Goal: Browse casually

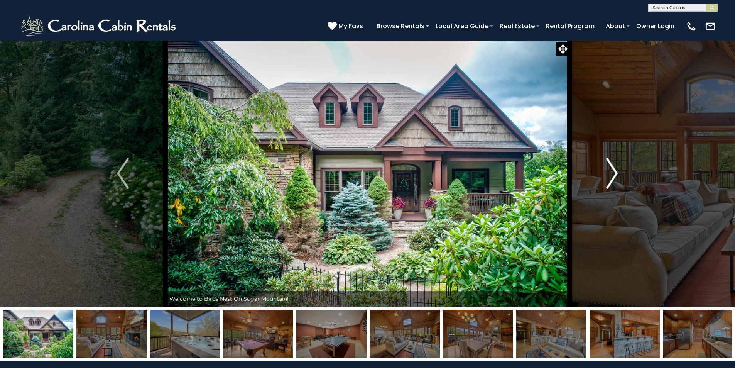
click at [616, 173] on img "Next" at bounding box center [612, 173] width 12 height 31
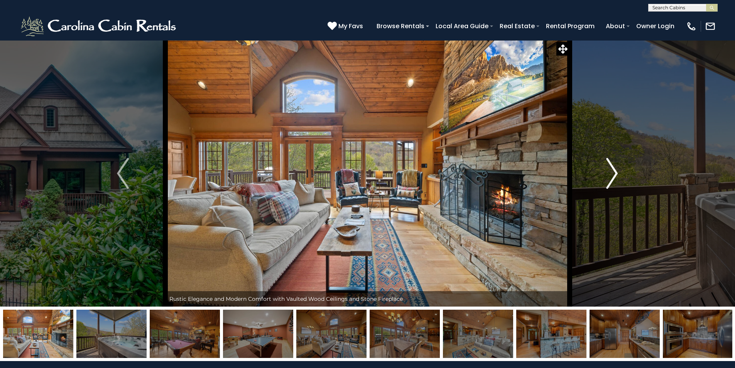
click at [616, 173] on img "Next" at bounding box center [612, 173] width 12 height 31
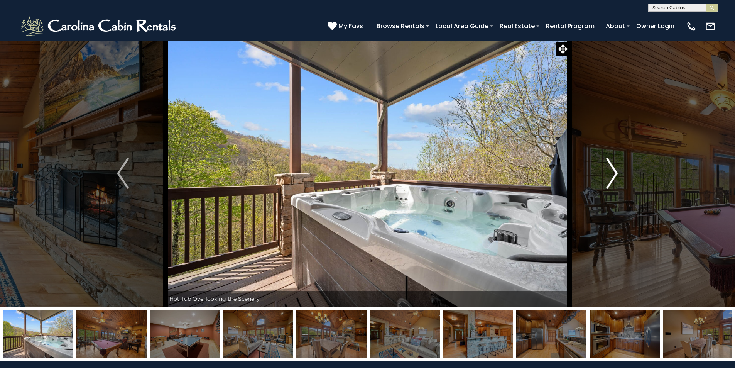
click at [616, 173] on img "Next" at bounding box center [612, 173] width 12 height 31
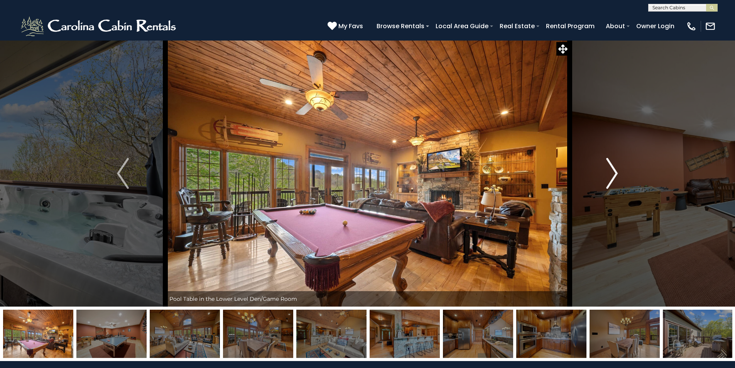
click at [616, 173] on img "Next" at bounding box center [612, 173] width 12 height 31
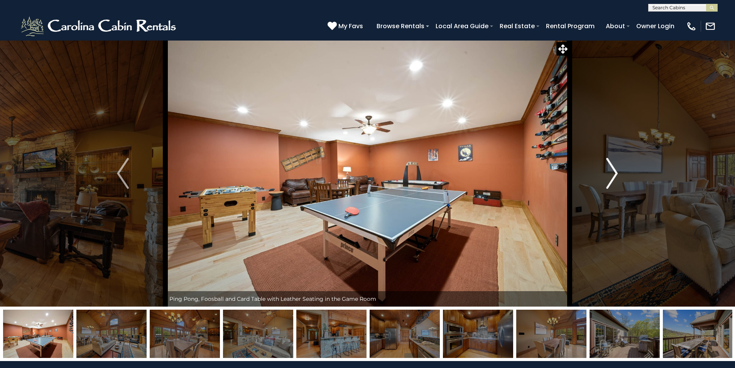
click at [616, 173] on img "Next" at bounding box center [612, 173] width 12 height 31
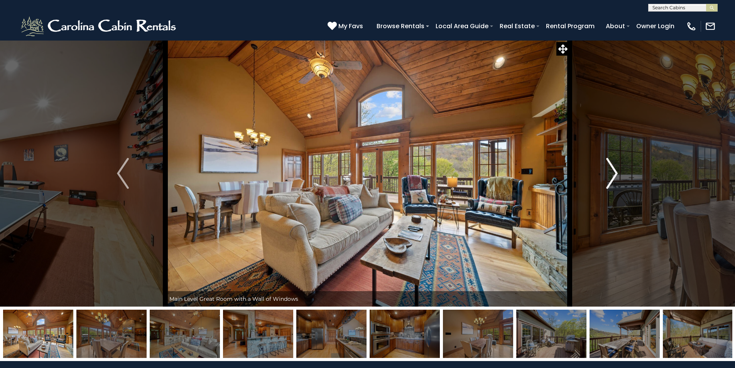
click at [616, 173] on img "Next" at bounding box center [612, 173] width 12 height 31
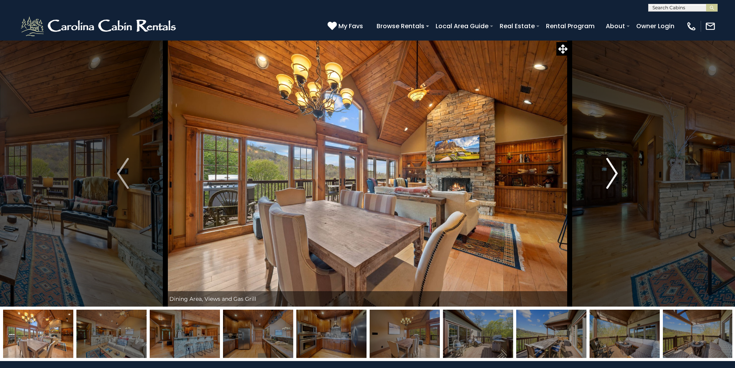
click at [616, 173] on img "Next" at bounding box center [612, 173] width 12 height 31
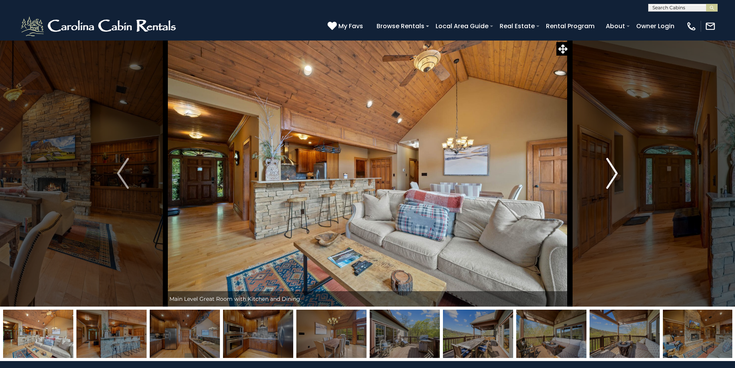
click at [616, 173] on img "Next" at bounding box center [612, 173] width 12 height 31
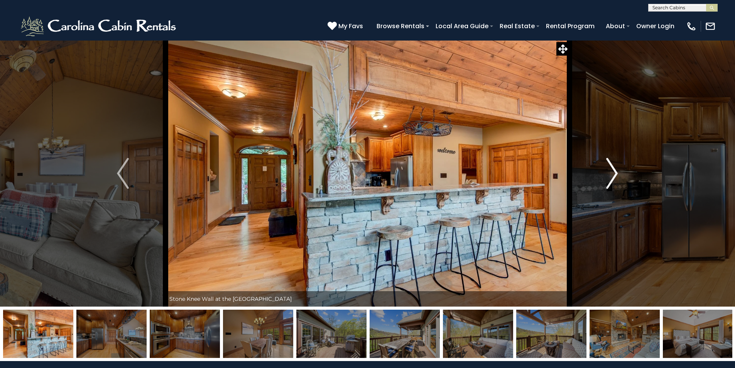
click at [616, 173] on img "Next" at bounding box center [612, 173] width 12 height 31
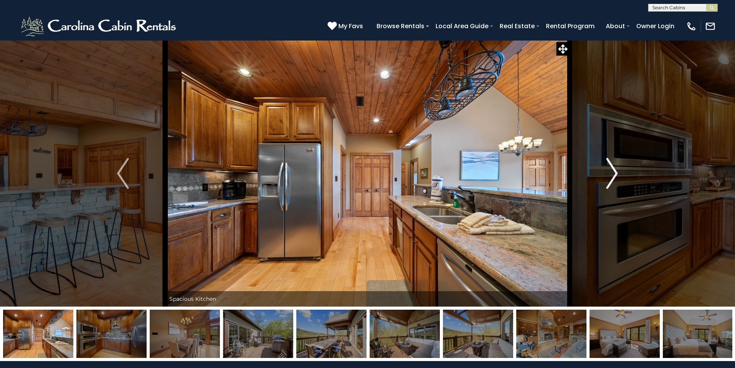
click at [616, 173] on img "Next" at bounding box center [612, 173] width 12 height 31
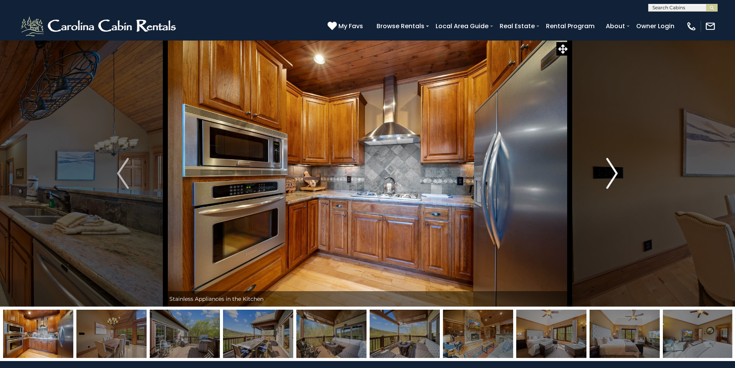
click at [616, 173] on img "Next" at bounding box center [612, 173] width 12 height 31
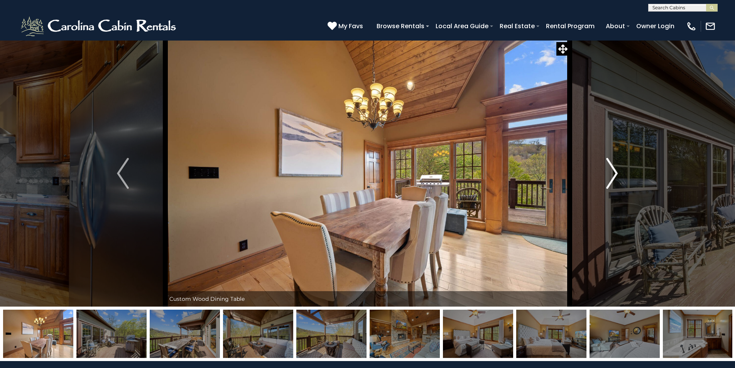
click at [616, 173] on img "Next" at bounding box center [612, 173] width 12 height 31
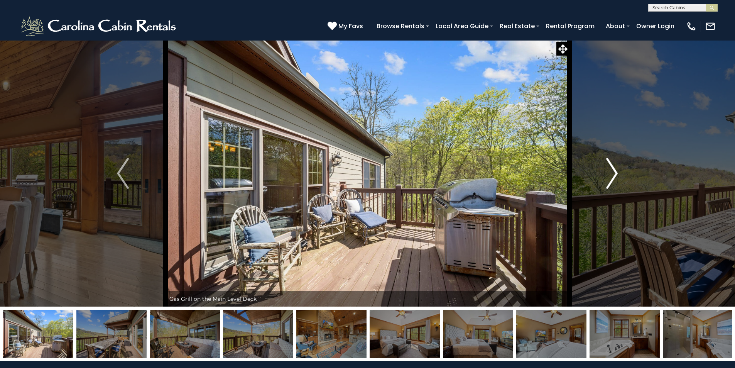
click at [616, 173] on img "Next" at bounding box center [612, 173] width 12 height 31
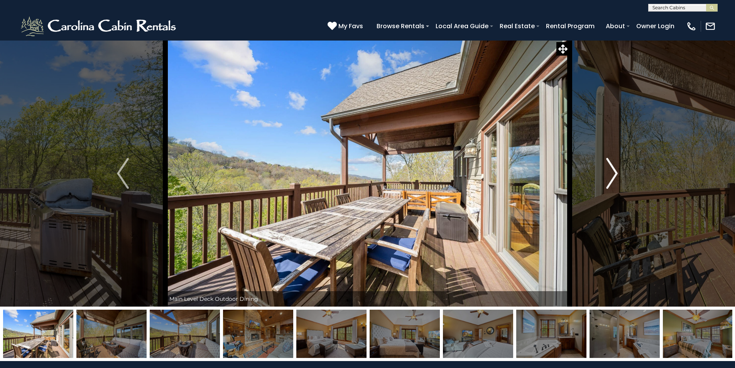
click at [616, 173] on img "Next" at bounding box center [612, 173] width 12 height 31
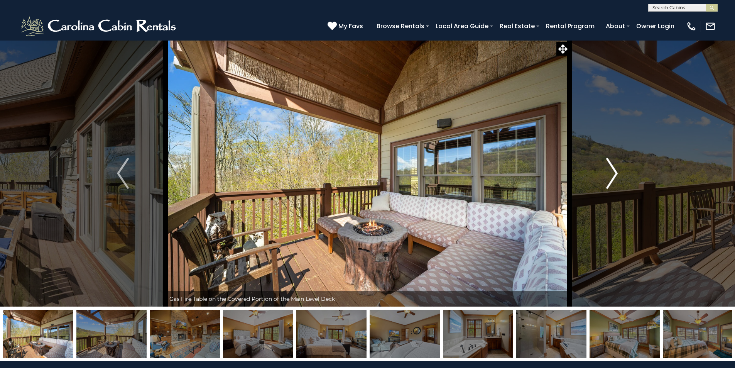
click at [616, 173] on img "Next" at bounding box center [612, 173] width 12 height 31
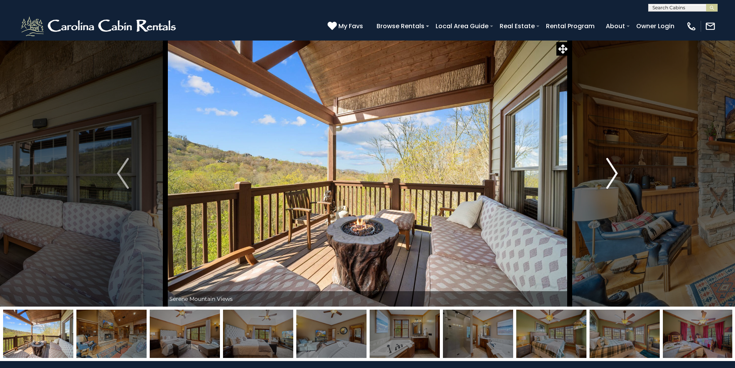
click at [616, 173] on img "Next" at bounding box center [612, 173] width 12 height 31
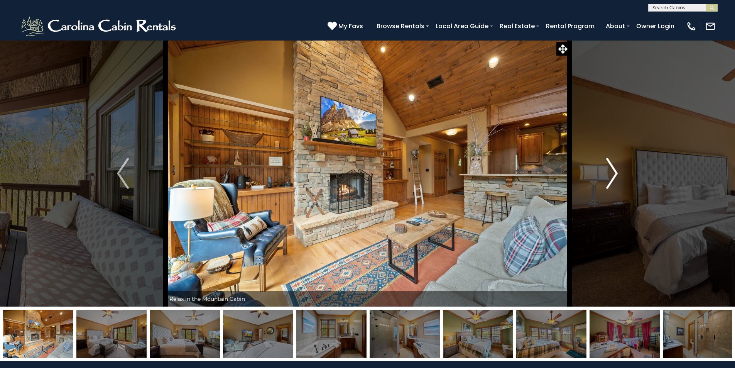
click at [616, 173] on img "Next" at bounding box center [612, 173] width 12 height 31
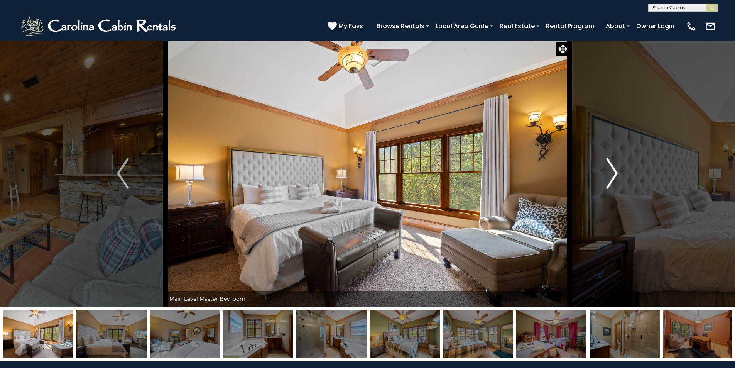
click at [616, 173] on img "Next" at bounding box center [612, 173] width 12 height 31
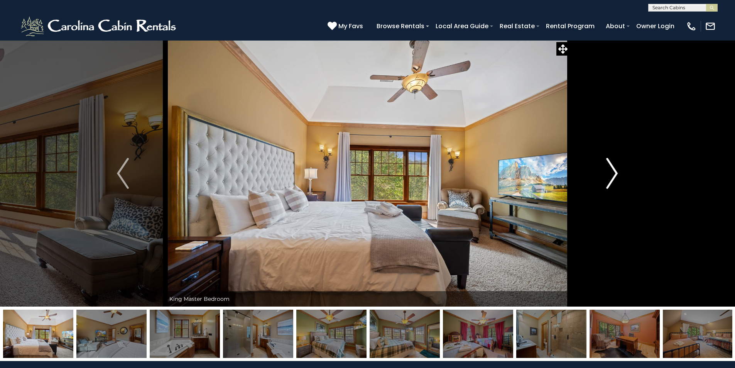
click at [616, 173] on img "Next" at bounding box center [612, 173] width 12 height 31
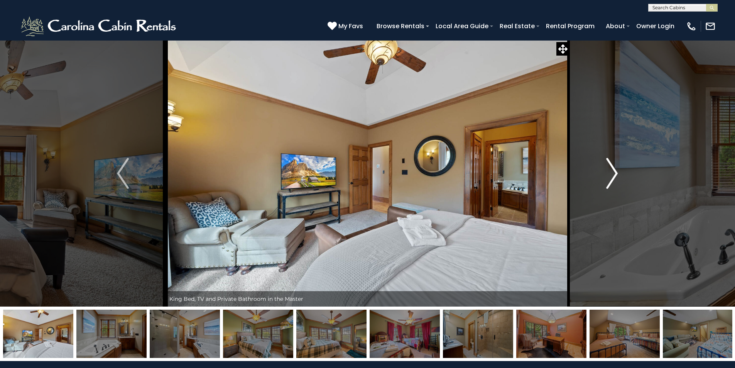
click at [616, 173] on img "Next" at bounding box center [612, 173] width 12 height 31
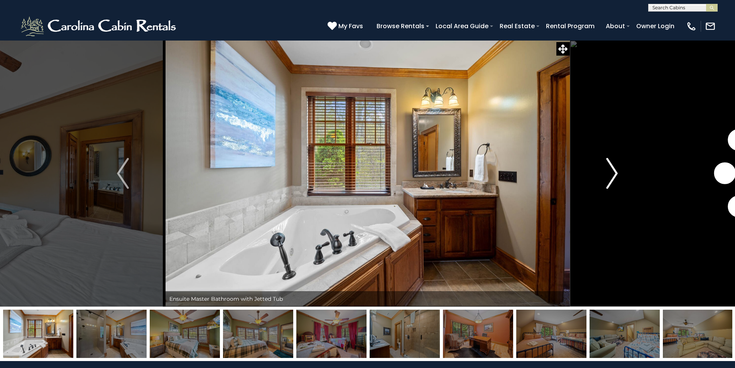
click at [616, 173] on img "Next" at bounding box center [612, 173] width 12 height 31
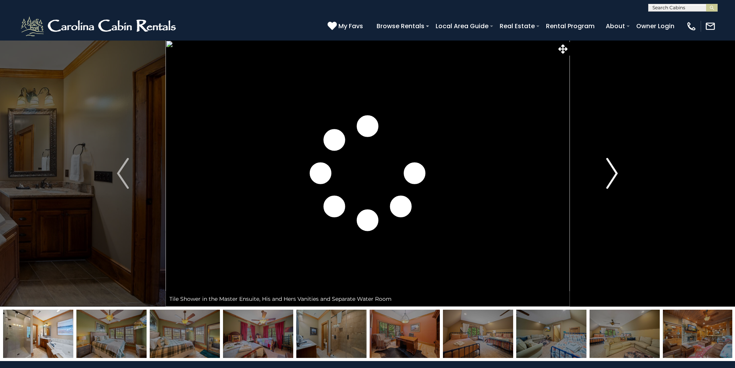
click at [616, 173] on img "Next" at bounding box center [612, 173] width 12 height 31
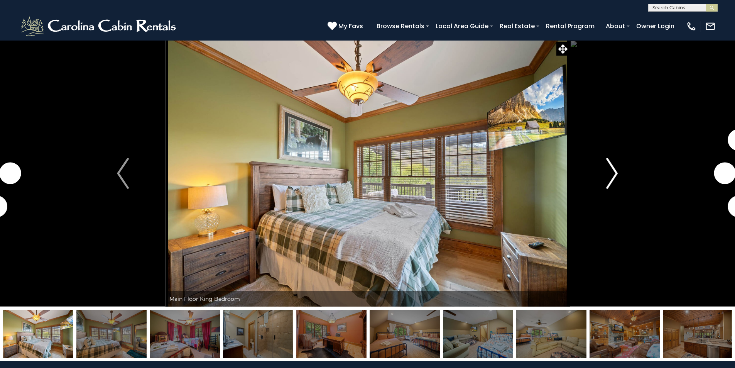
click at [616, 173] on img "Next" at bounding box center [612, 173] width 12 height 31
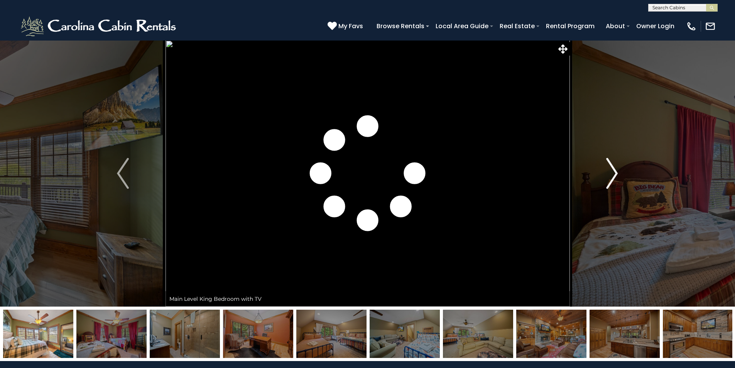
click at [616, 173] on img "Next" at bounding box center [612, 173] width 12 height 31
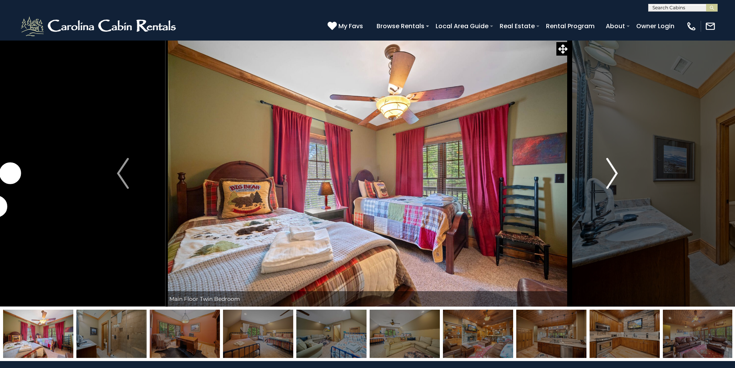
click at [616, 173] on img "Next" at bounding box center [612, 173] width 12 height 31
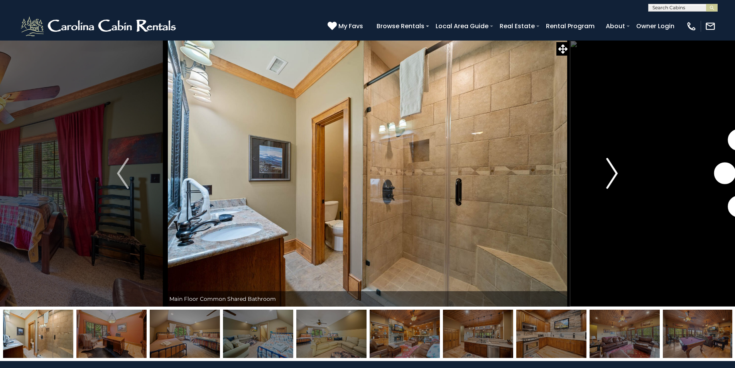
click at [616, 173] on img "Next" at bounding box center [612, 173] width 12 height 31
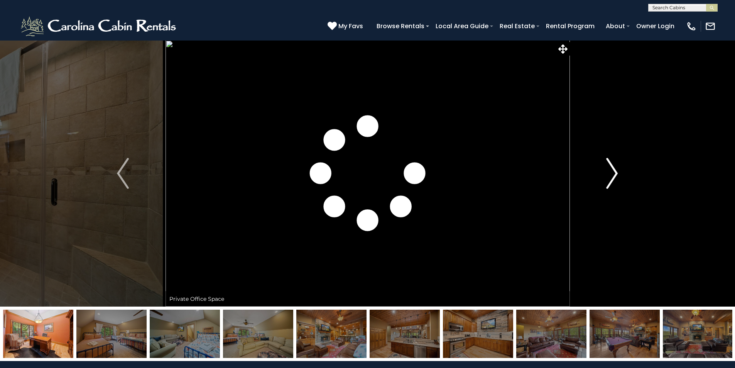
click at [616, 173] on img "Next" at bounding box center [612, 173] width 12 height 31
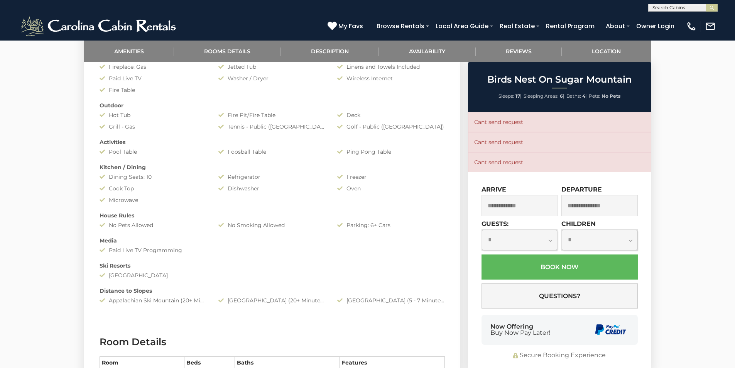
scroll to position [502, 0]
